Goal: Task Accomplishment & Management: Manage account settings

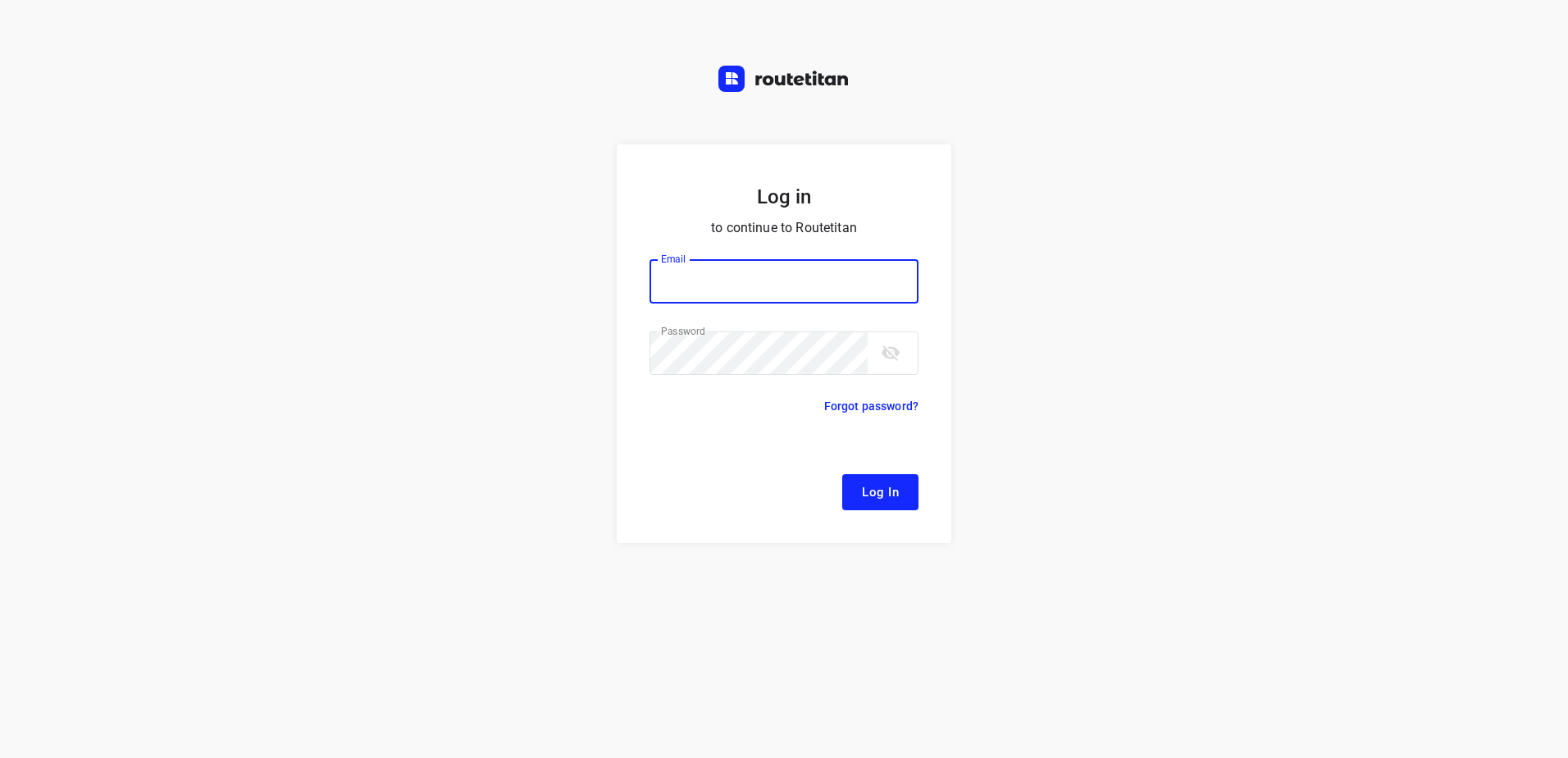
type input "[EMAIL_ADDRESS][DOMAIN_NAME]"
drag, startPoint x: 912, startPoint y: 489, endPoint x: 1062, endPoint y: 381, distance: 184.8
click at [912, 489] on button "Log In" at bounding box center [880, 492] width 76 height 36
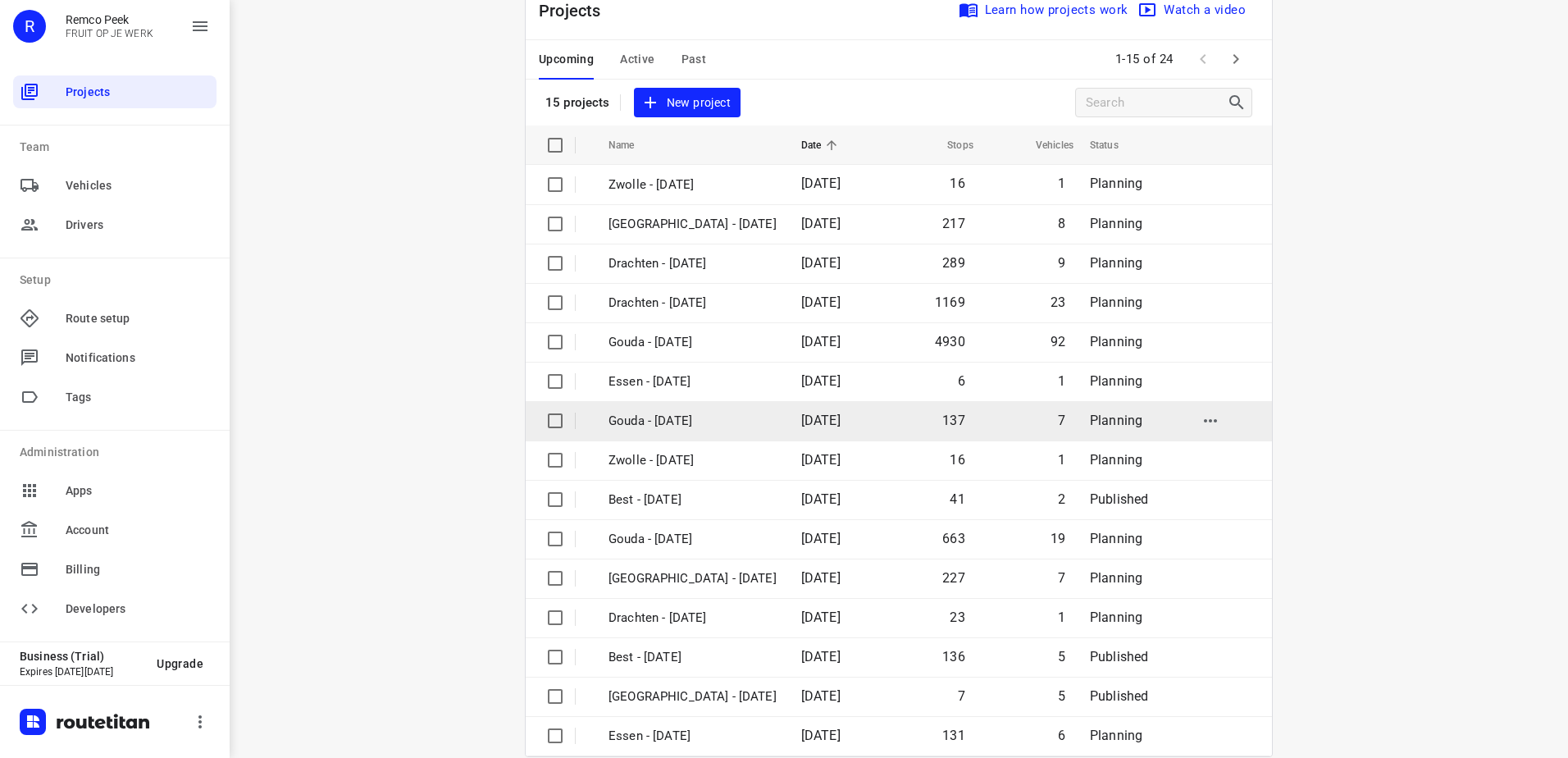
scroll to position [71, 0]
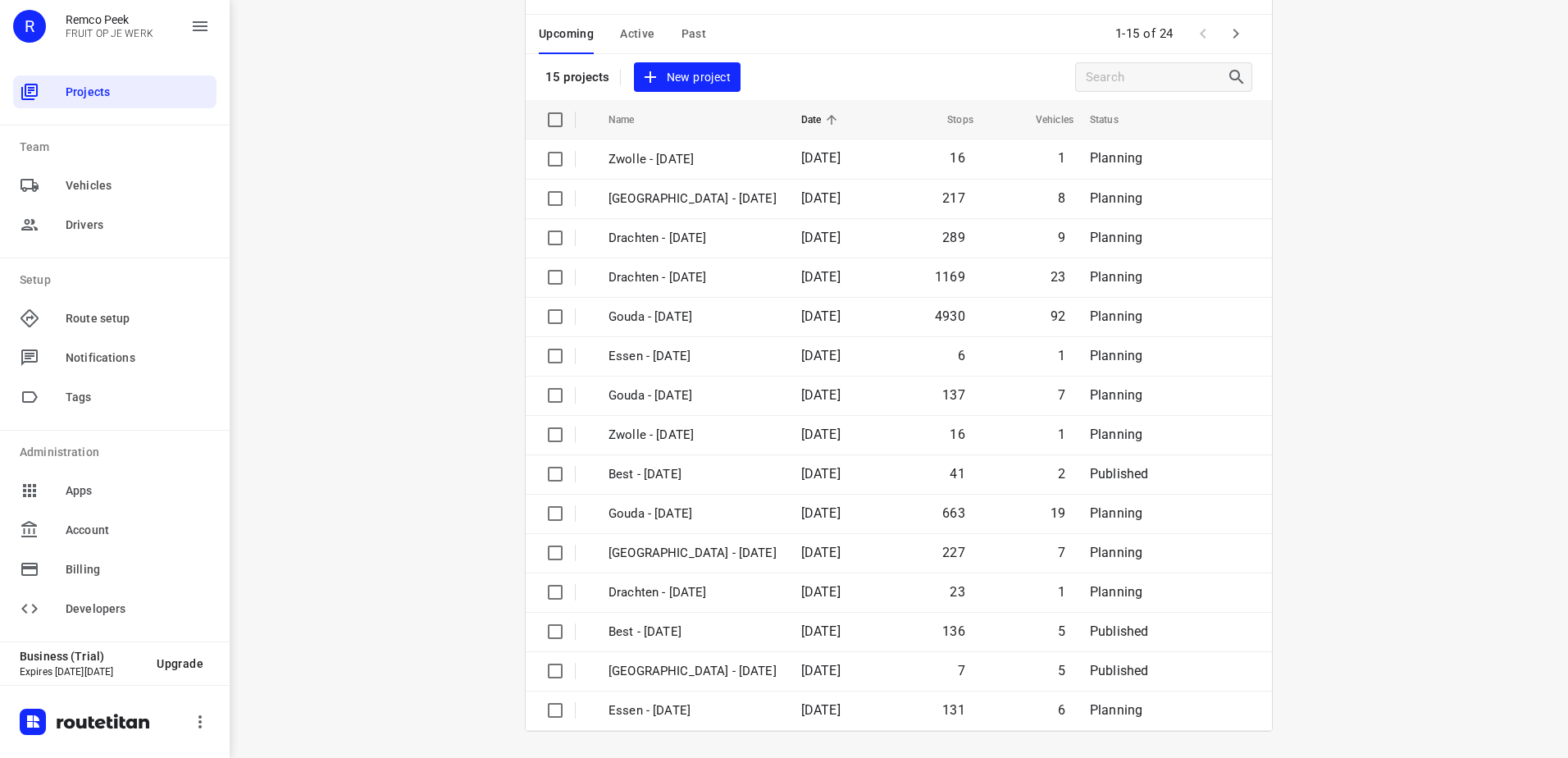
click at [1226, 35] on icon "button" at bounding box center [1235, 33] width 20 height 20
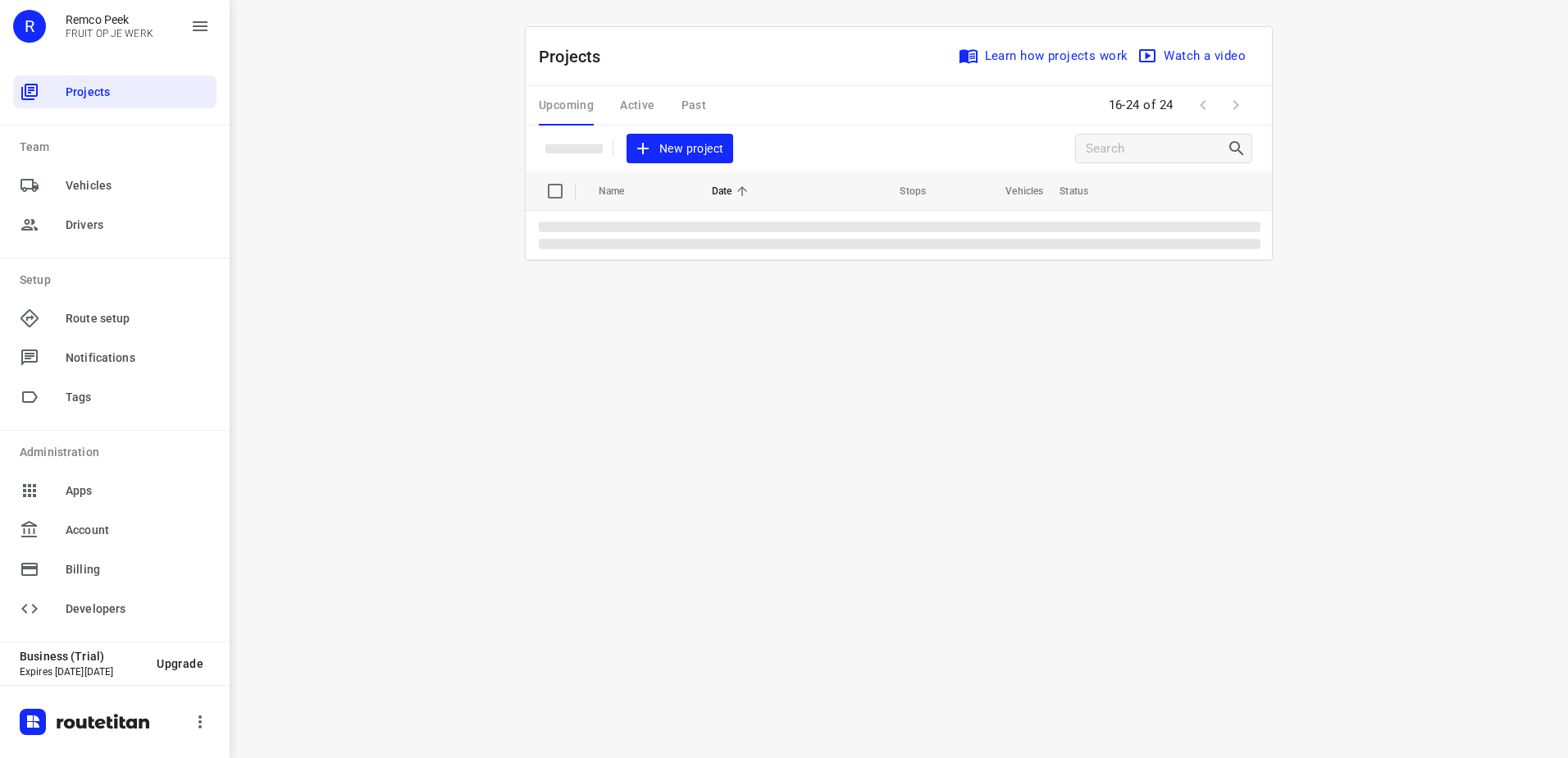
scroll to position [0, 0]
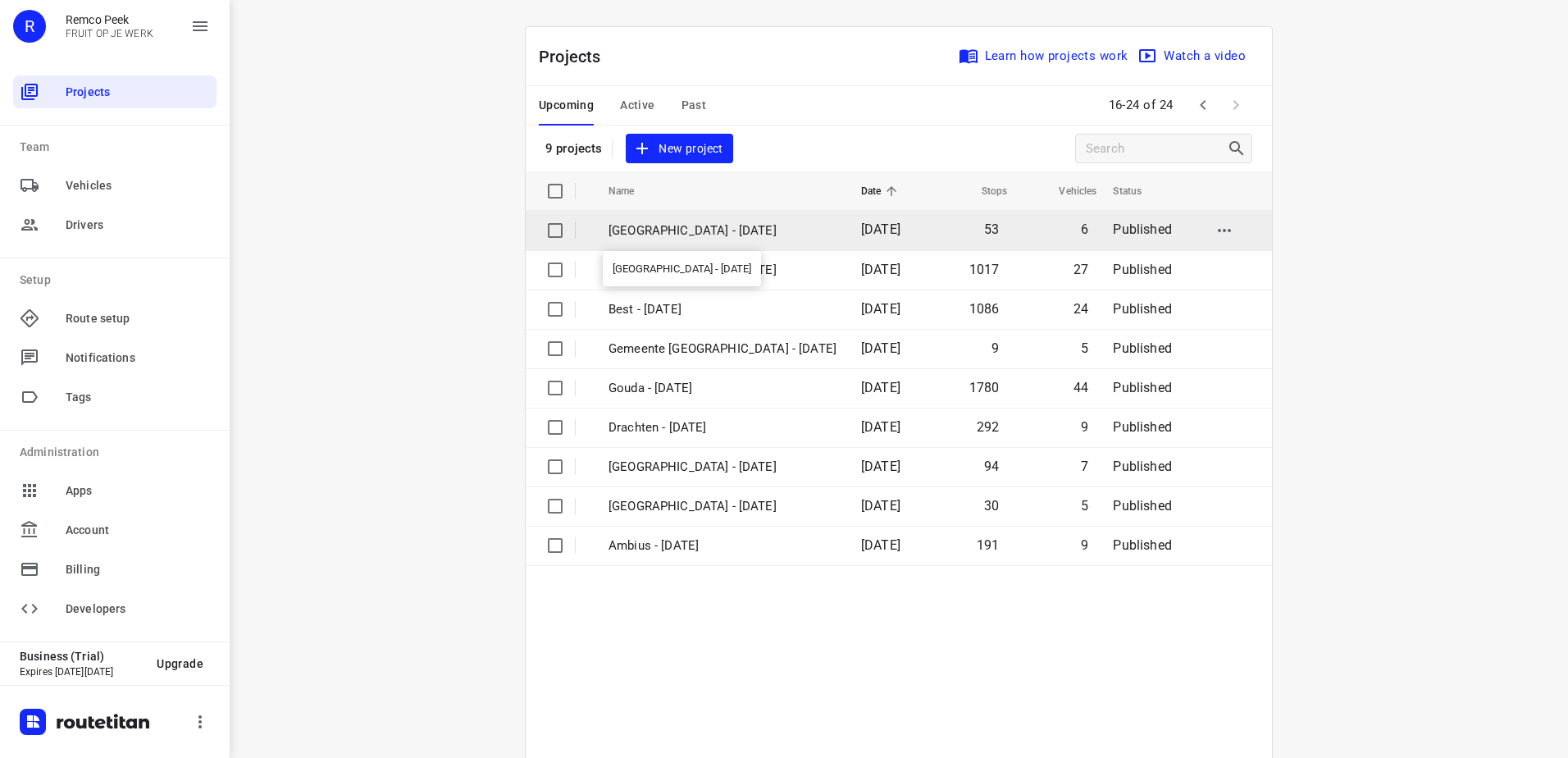
click at [680, 231] on p "[GEOGRAPHIC_DATA] - [DATE]" at bounding box center [722, 231] width 228 height 19
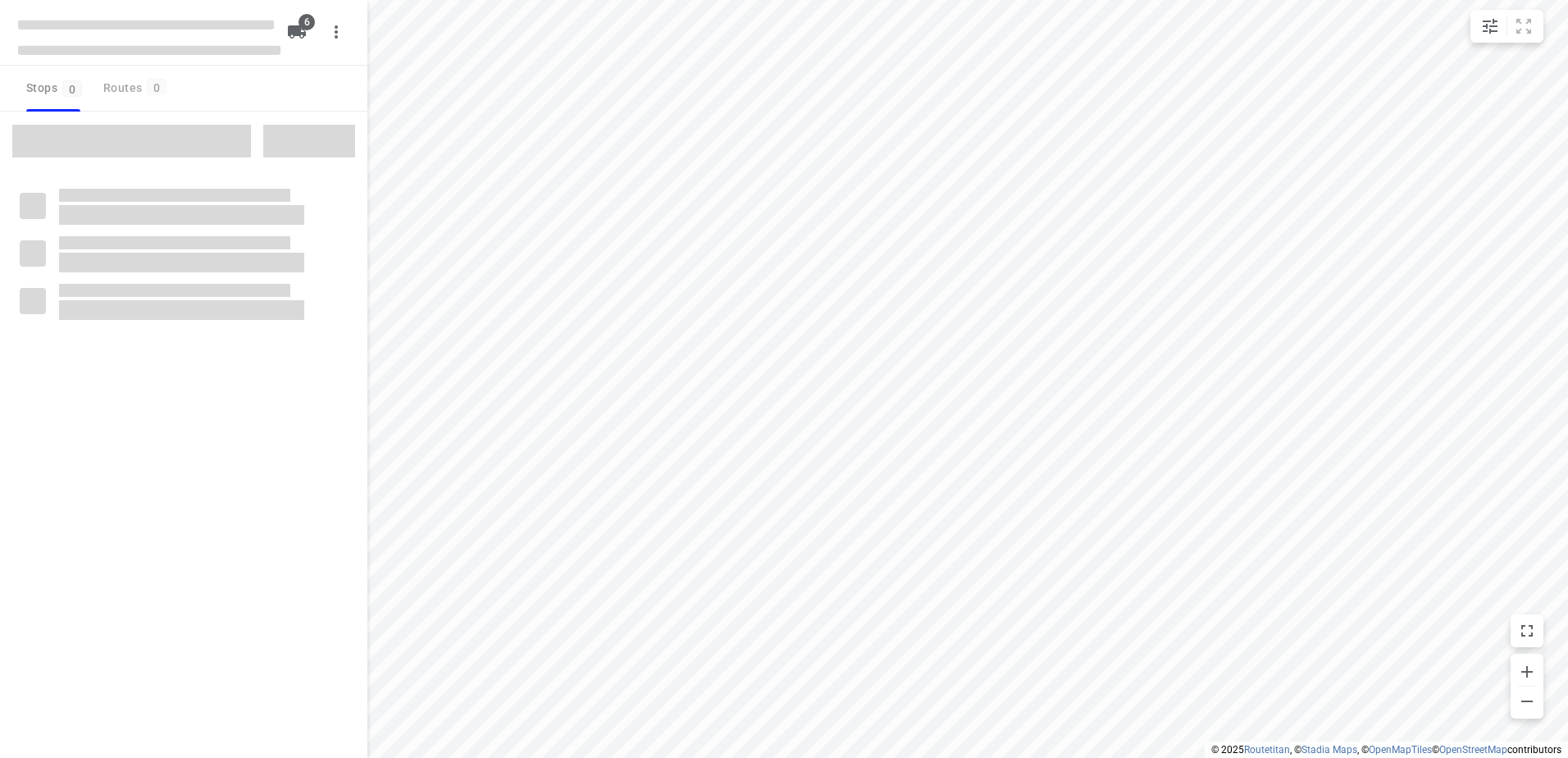
checkbox input "true"
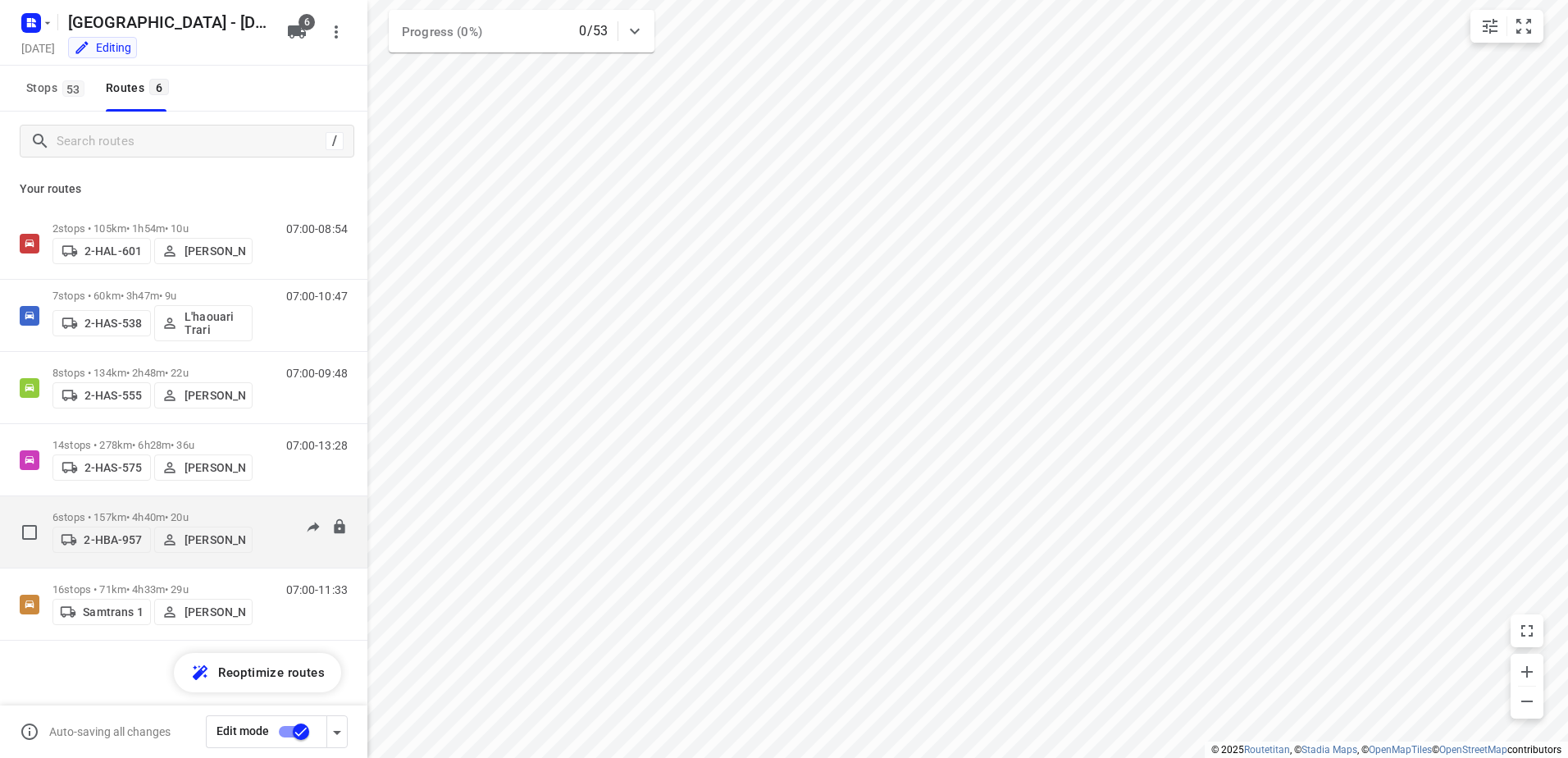
click at [106, 526] on div "2-HBA-957 [PERSON_NAME]" at bounding box center [152, 537] width 200 height 29
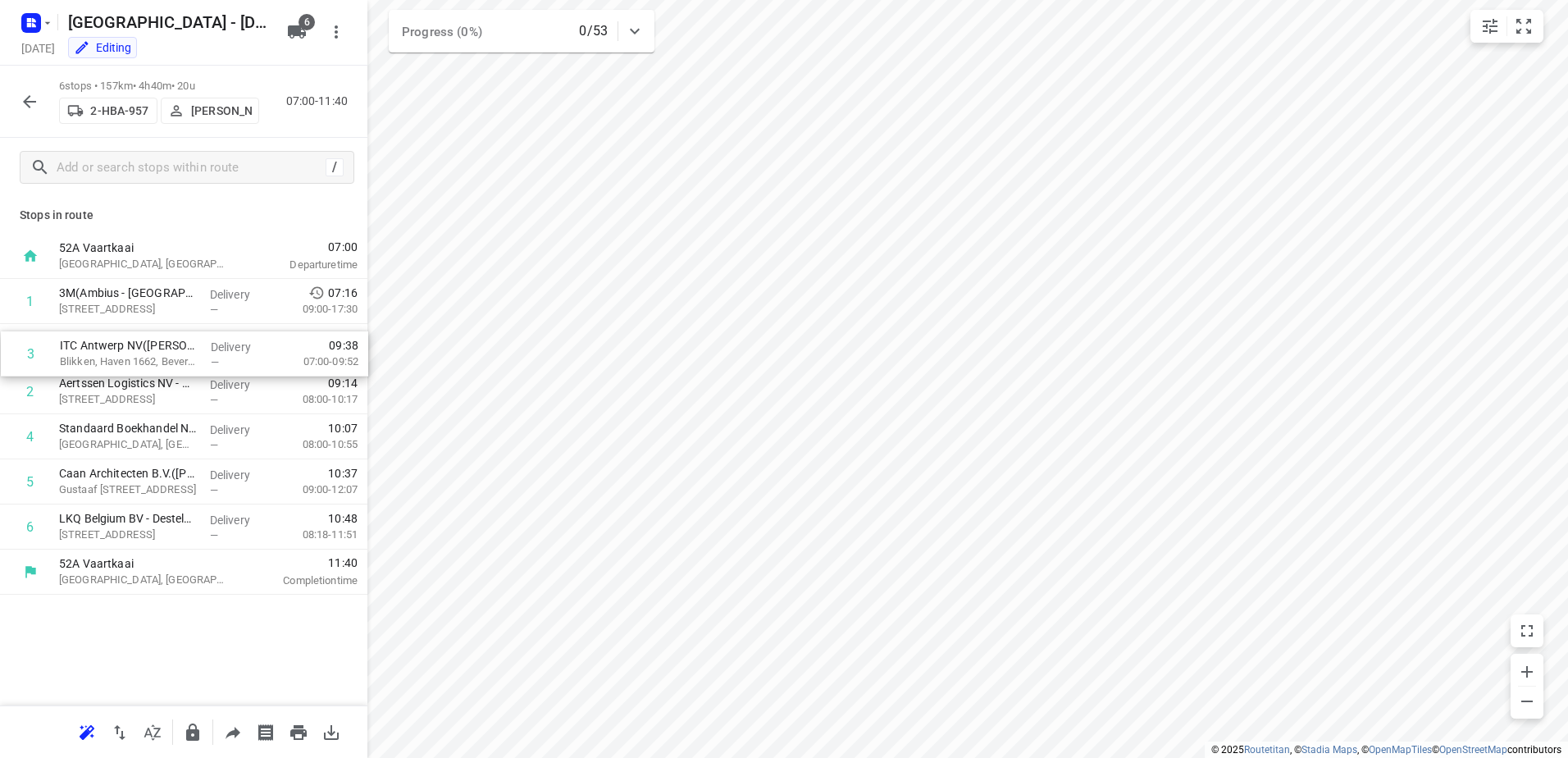
drag, startPoint x: 139, startPoint y: 388, endPoint x: 136, endPoint y: 347, distance: 41.1
click at [136, 347] on div "1 3M(Ambius - [GEOGRAPHIC_DATA]) [STREET_ADDRESS] Delivery — 07:16 09:00-17:30 …" at bounding box center [184, 414] width 368 height 271
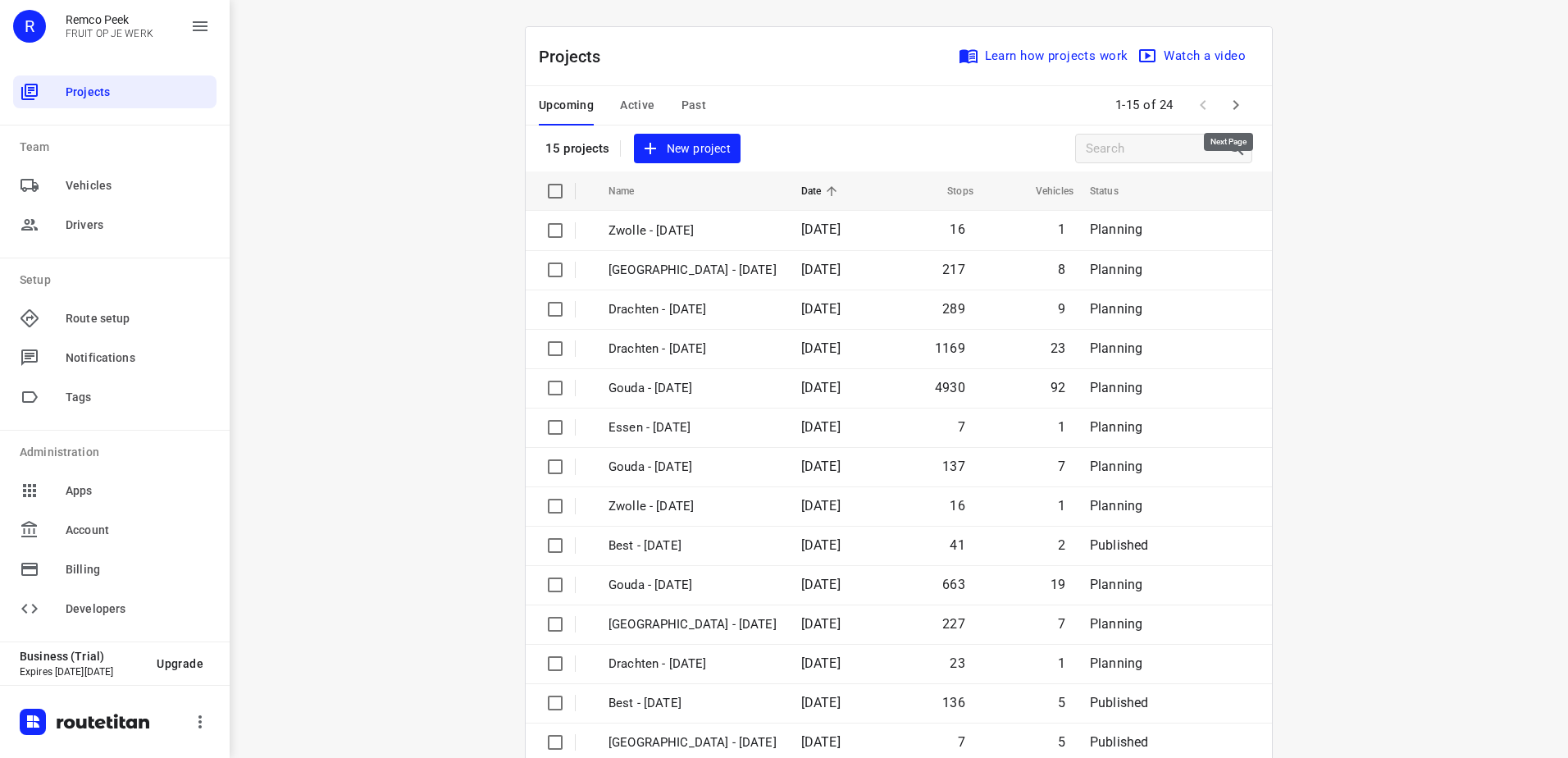
click at [1226, 104] on icon "button" at bounding box center [1235, 104] width 20 height 20
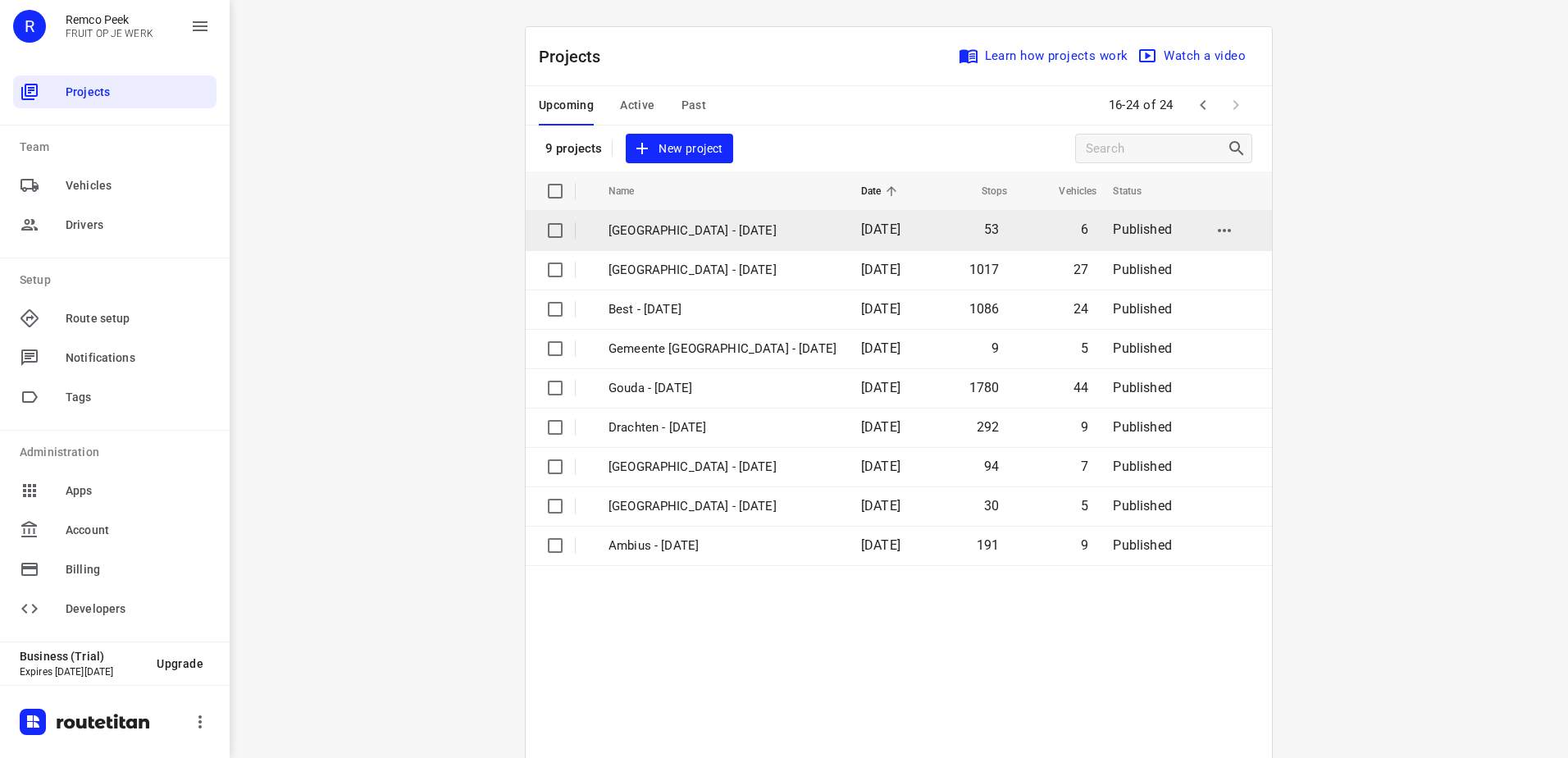
click at [704, 242] on td "[GEOGRAPHIC_DATA] - [DATE]" at bounding box center [720, 230] width 256 height 40
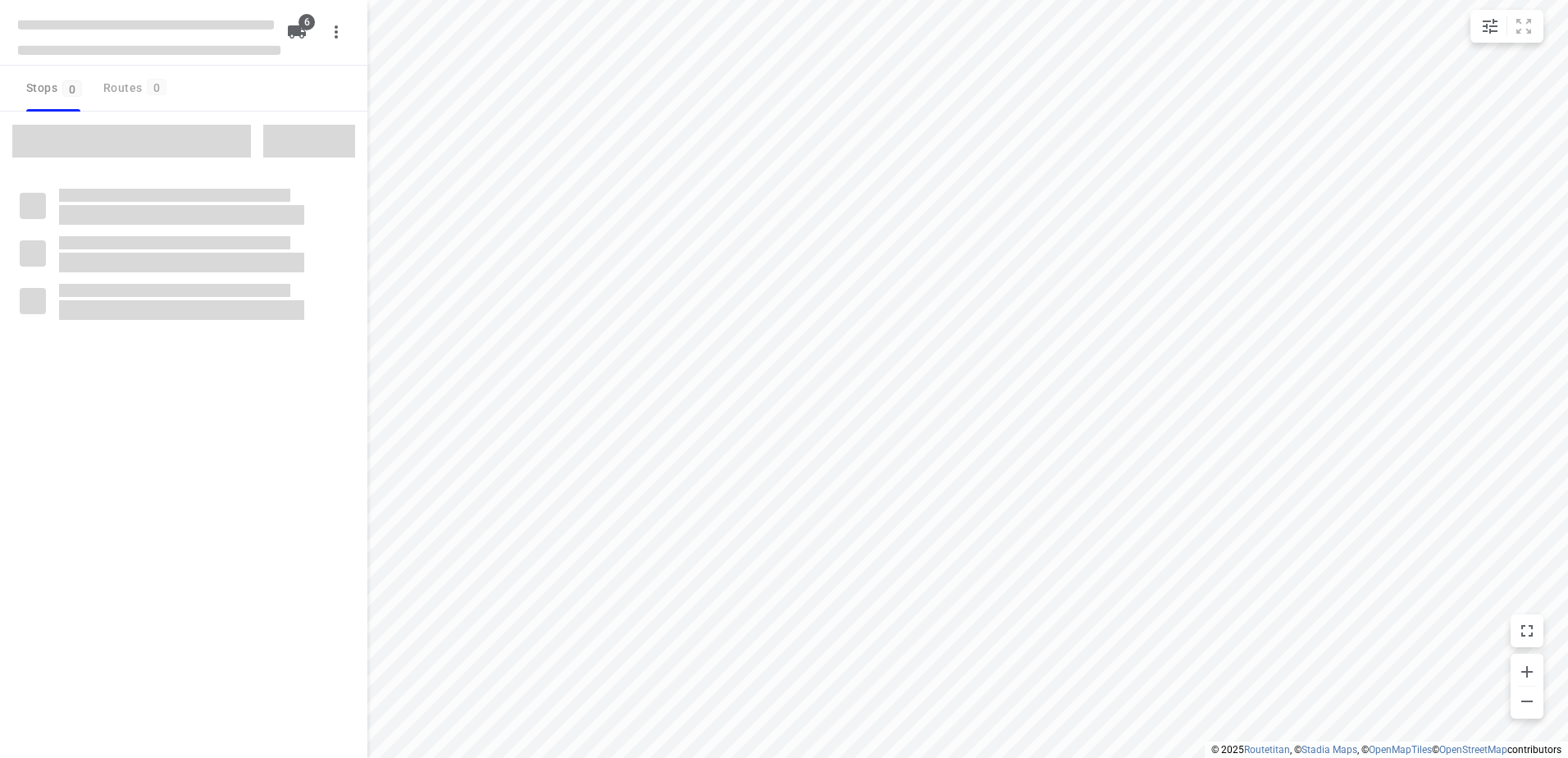
checkbox input "true"
